Goal: Task Accomplishment & Management: Manage account settings

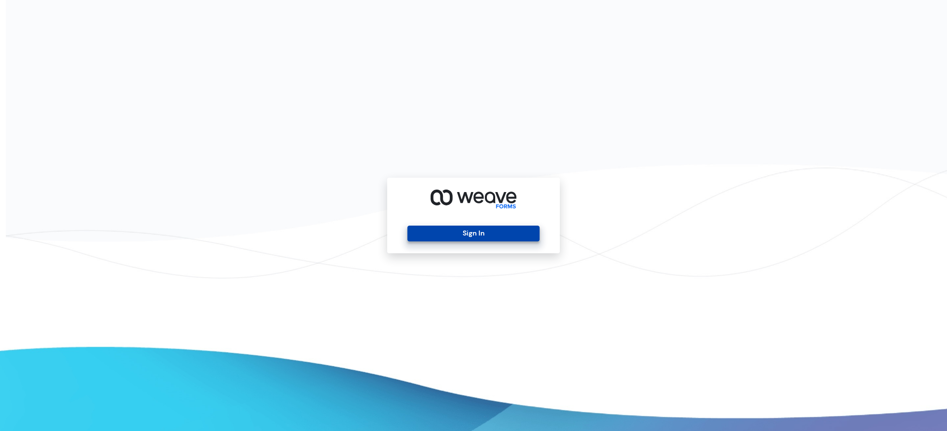
click at [486, 240] on button "Sign In" at bounding box center [474, 234] width 132 height 16
